Goal: Task Accomplishment & Management: Manage account settings

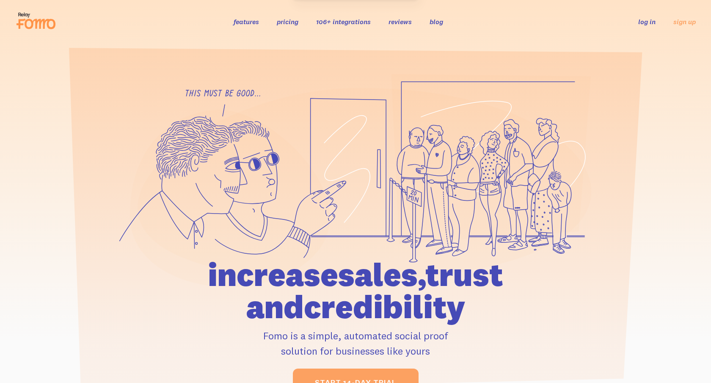
click at [652, 23] on link "log in" at bounding box center [646, 21] width 17 height 8
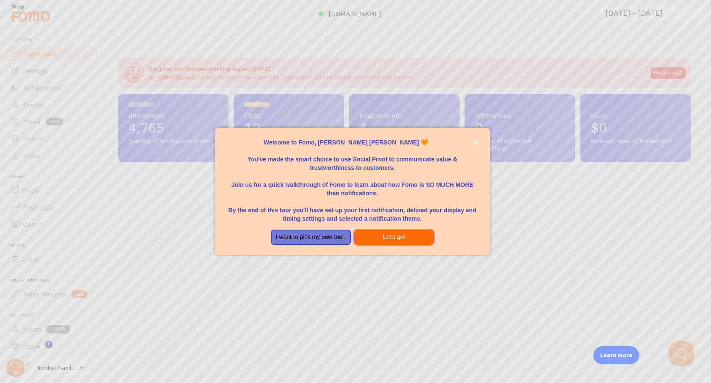
click at [380, 240] on button "Let's go!" at bounding box center [394, 236] width 80 height 15
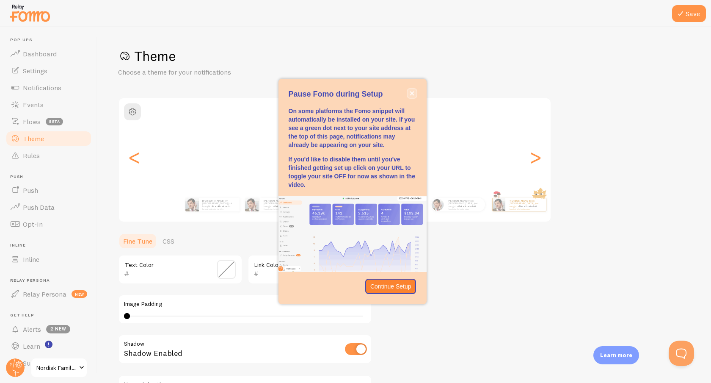
click at [408, 94] on button "close," at bounding box center [412, 93] width 9 height 9
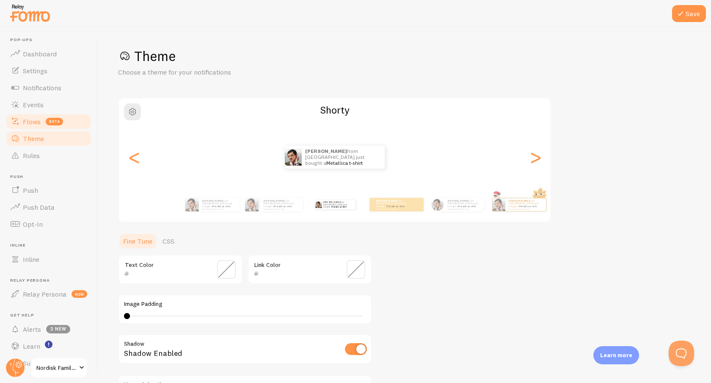
click at [47, 124] on span "beta" at bounding box center [54, 122] width 17 height 8
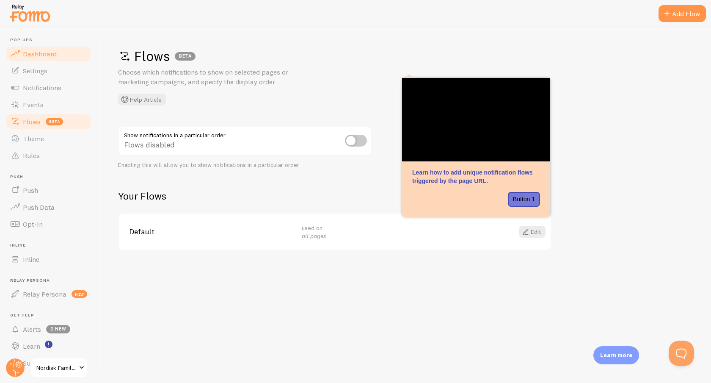
click at [41, 51] on span "Dashboard" at bounding box center [40, 54] width 34 height 8
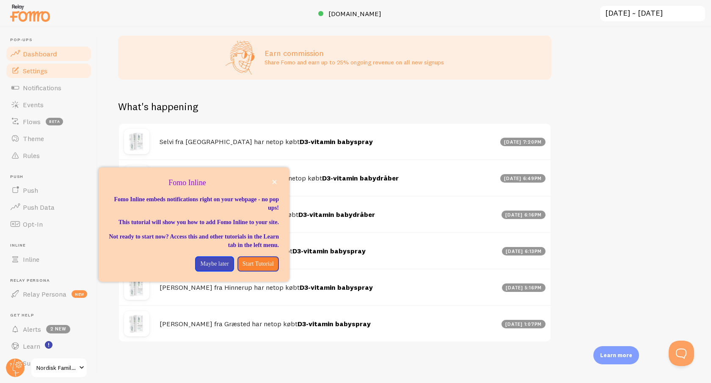
click at [67, 67] on link "Settings" at bounding box center [48, 70] width 87 height 17
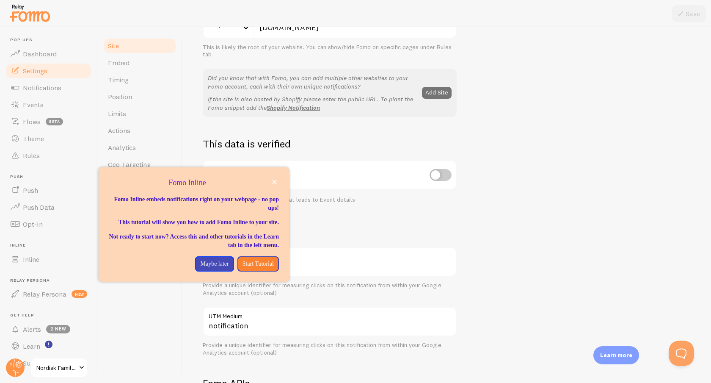
scroll to position [143, 0]
click at [292, 107] on link "Shopify Notification" at bounding box center [293, 106] width 53 height 8
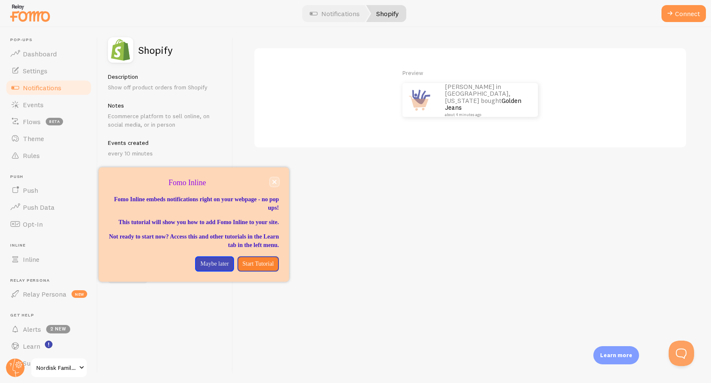
click at [273, 182] on icon "close," at bounding box center [274, 181] width 5 height 5
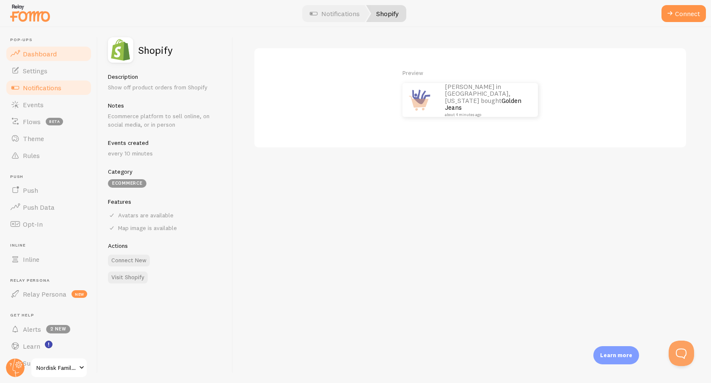
click at [39, 53] on span "Dashboard" at bounding box center [40, 54] width 34 height 8
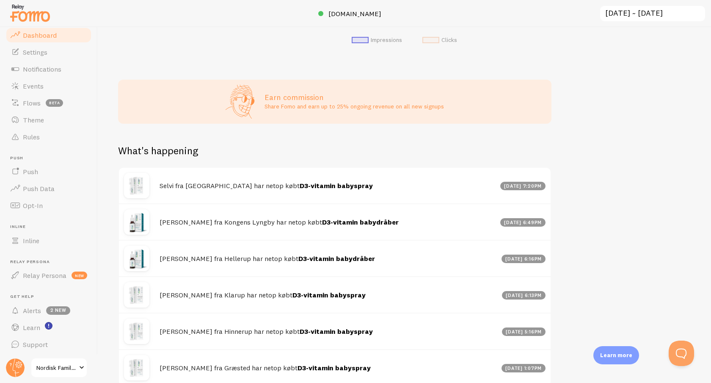
scroll to position [374, 0]
